Goal: Book appointment/travel/reservation

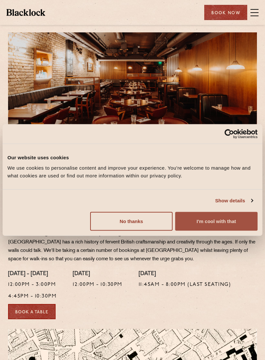
click at [198, 223] on button "I'm cool with that" at bounding box center [216, 220] width 82 height 19
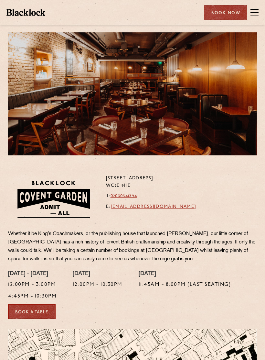
click at [258, 14] on span at bounding box center [255, 13] width 8 height 10
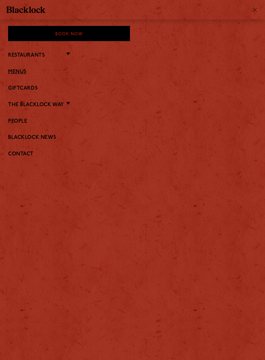
click at [21, 72] on link "Menus" at bounding box center [132, 72] width 249 height 6
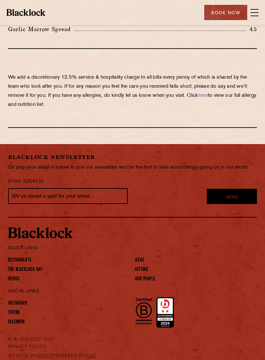
scroll to position [1355, 0]
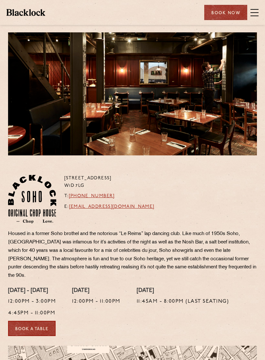
click at [228, 15] on div "Book Now" at bounding box center [225, 12] width 43 height 15
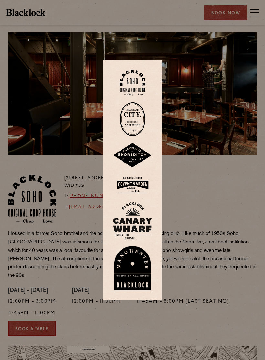
click at [133, 84] on img at bounding box center [133, 83] width 26 height 26
